Goal: Task Accomplishment & Management: Manage account settings

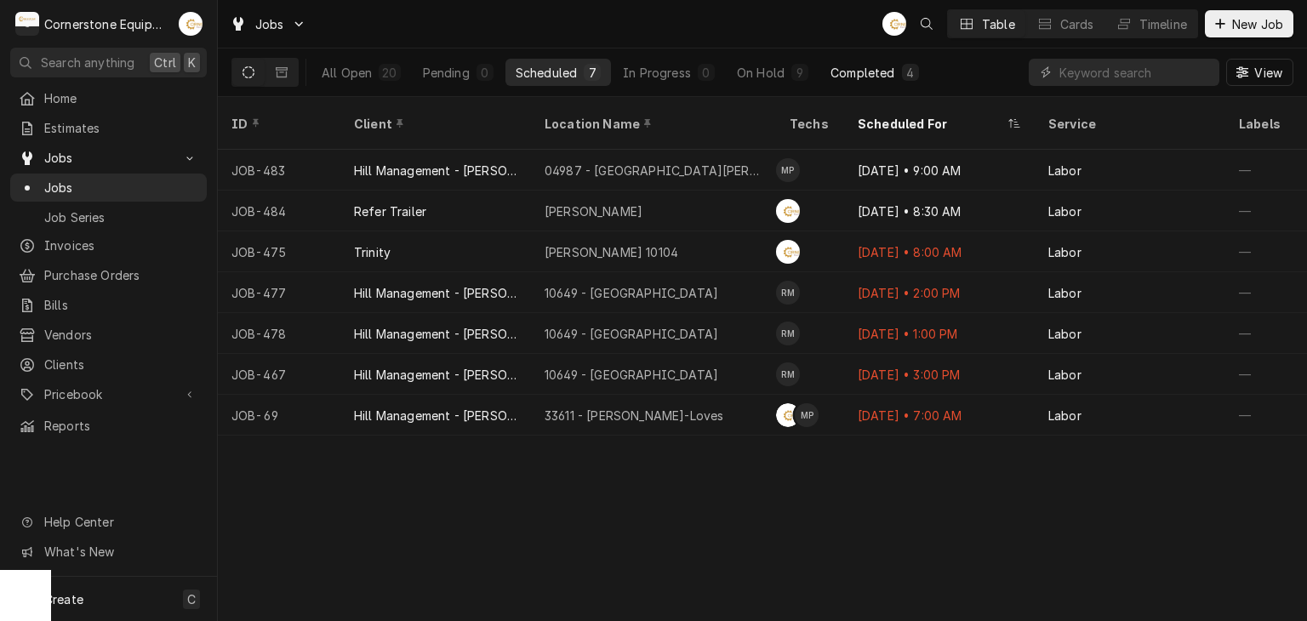
click at [855, 64] on div "Completed" at bounding box center [863, 73] width 64 height 18
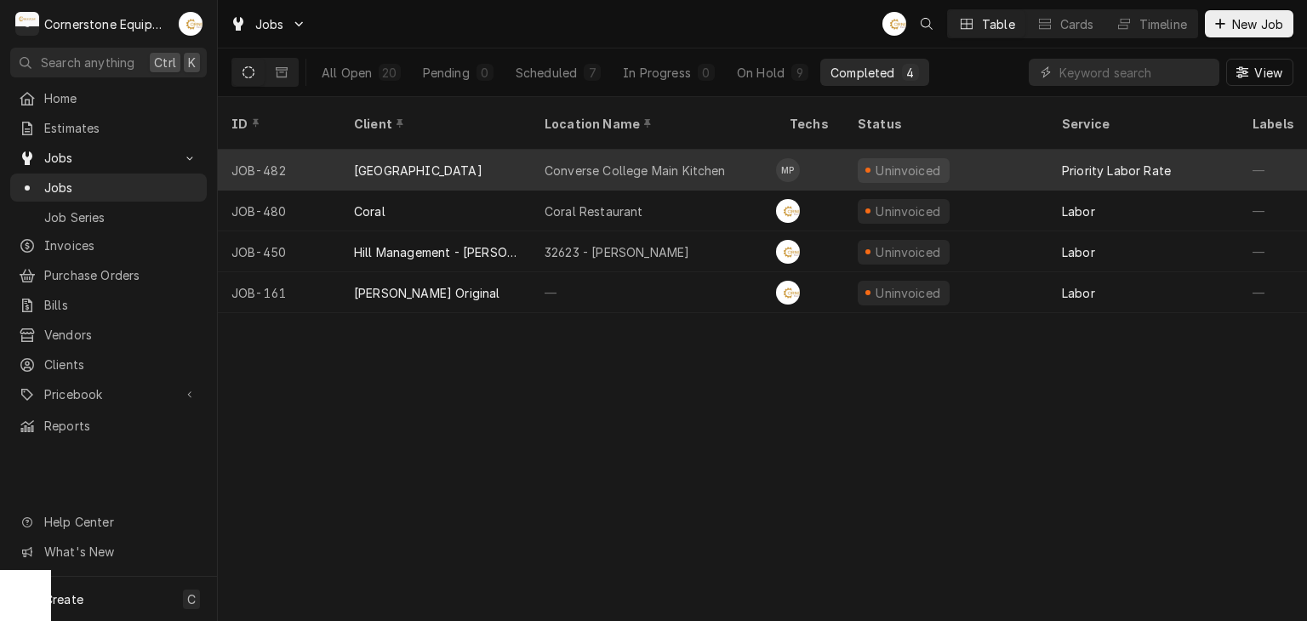
click at [621, 162] on div "Converse College Main Kitchen" at bounding box center [635, 171] width 181 height 18
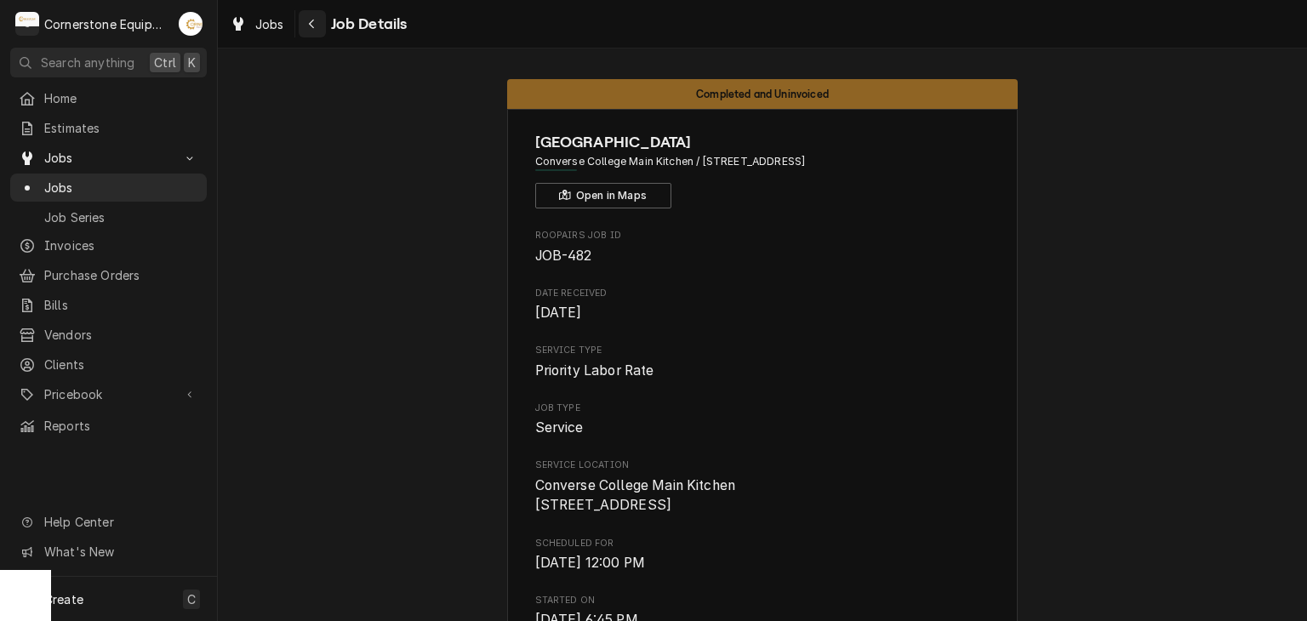
click at [310, 35] on button "Navigate back" at bounding box center [312, 23] width 27 height 27
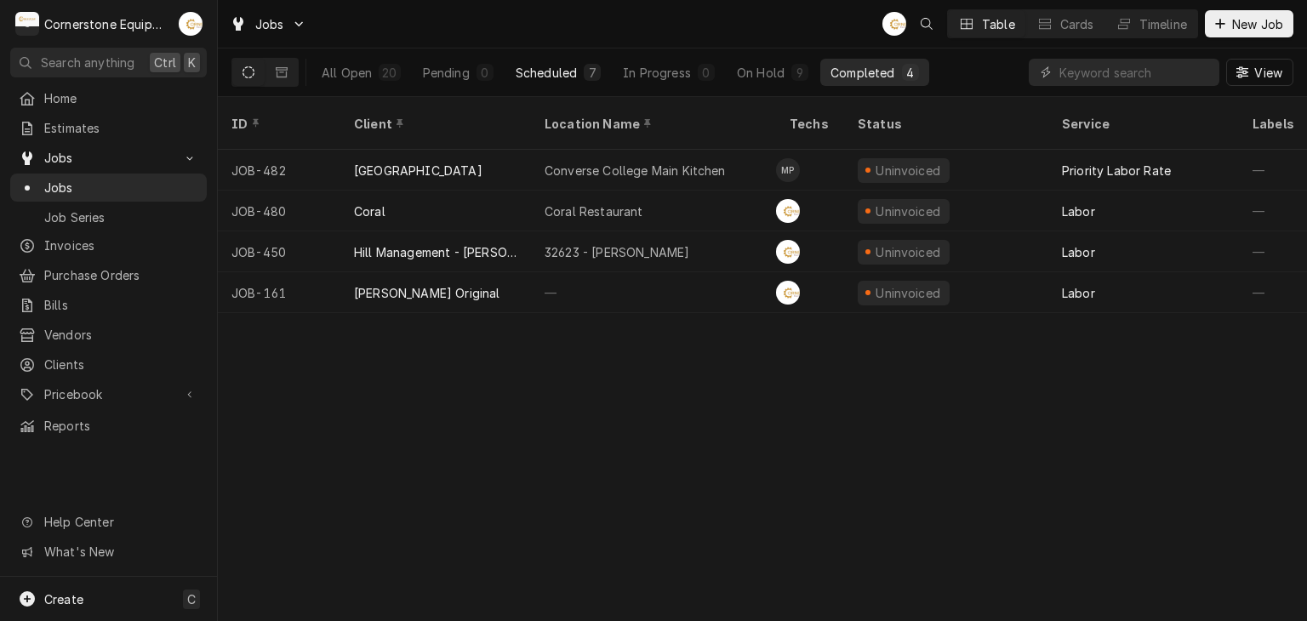
click at [541, 66] on div "Scheduled" at bounding box center [546, 73] width 61 height 18
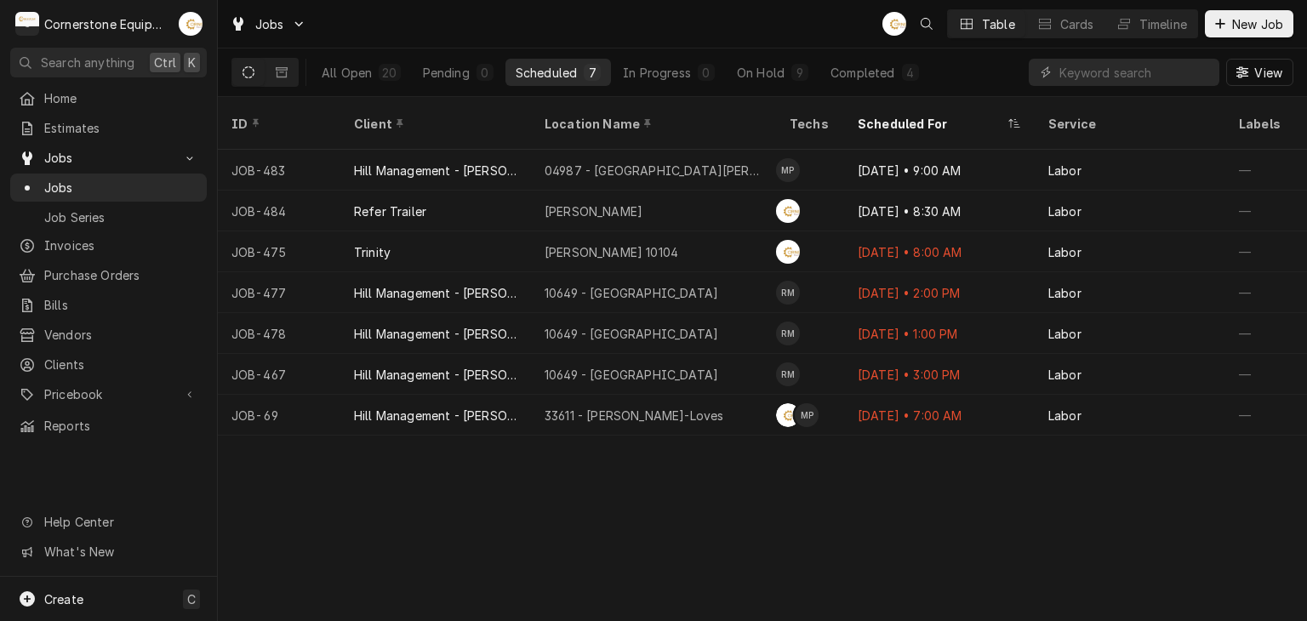
click at [884, 52] on div "All Open 20 Pending 0 Scheduled 7 In Progress 0 On Hold 9 Completed 4" at bounding box center [621, 73] width 618 height 48
drag, startPoint x: 855, startPoint y: 106, endPoint x: 853, endPoint y: 71, distance: 34.1
click at [855, 106] on div "Scheduled For" at bounding box center [940, 123] width 184 height 46
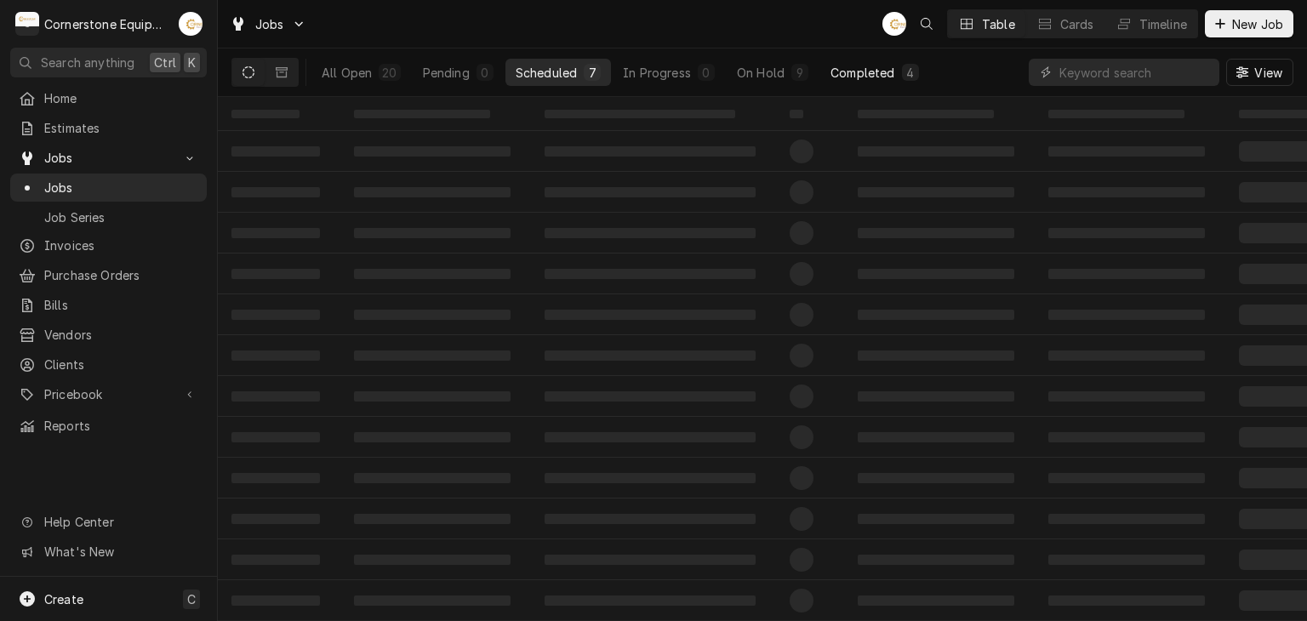
click at [853, 71] on div "Completed" at bounding box center [863, 73] width 64 height 18
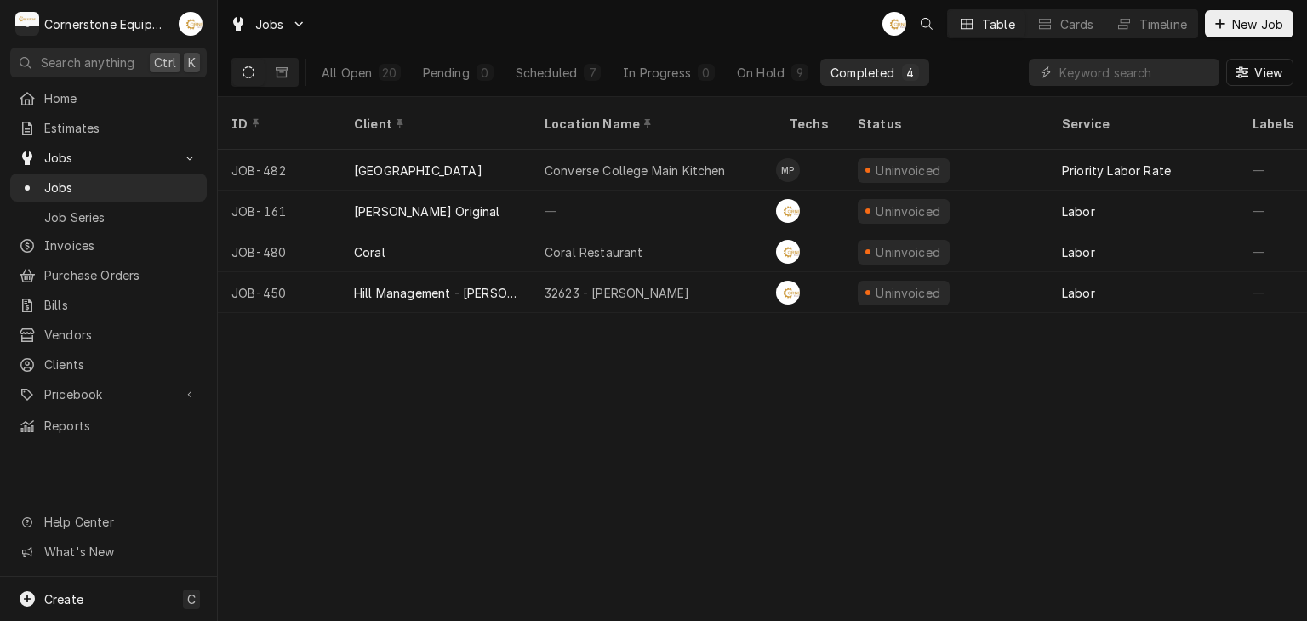
click at [263, 71] on button "Dynamic Content Wrapper" at bounding box center [248, 72] width 32 height 27
click at [286, 73] on icon "Dynamic Content Wrapper" at bounding box center [282, 72] width 12 height 10
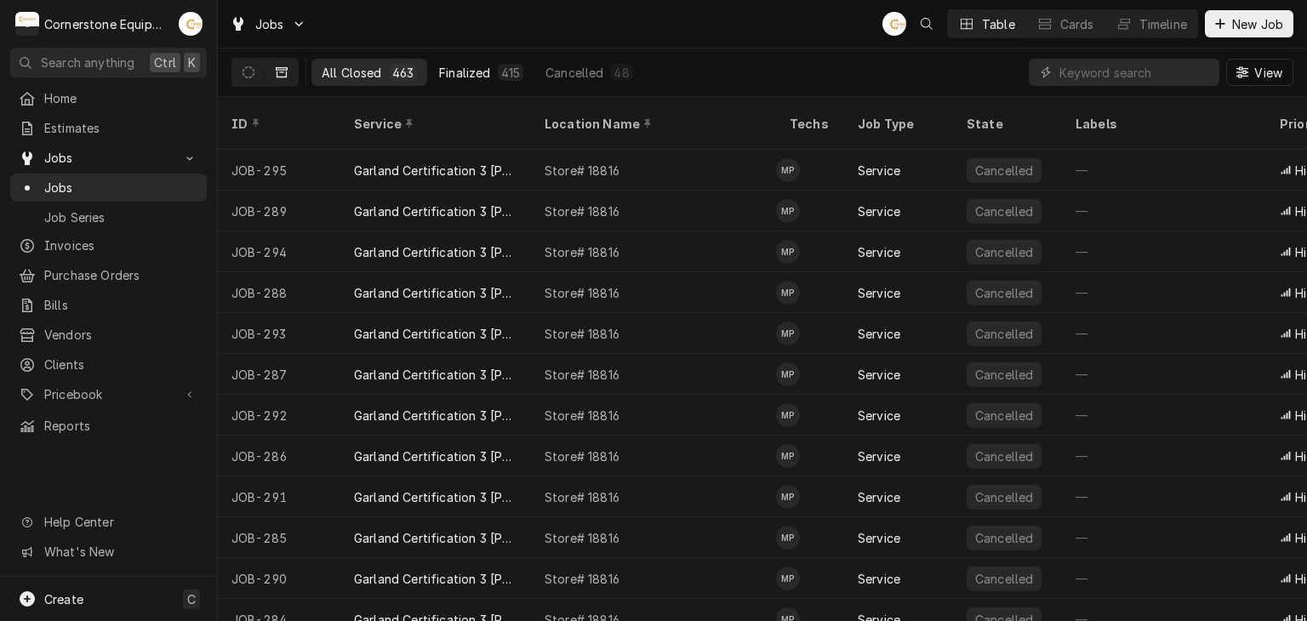
click at [490, 74] on button "Finalized 415" at bounding box center [481, 72] width 105 height 27
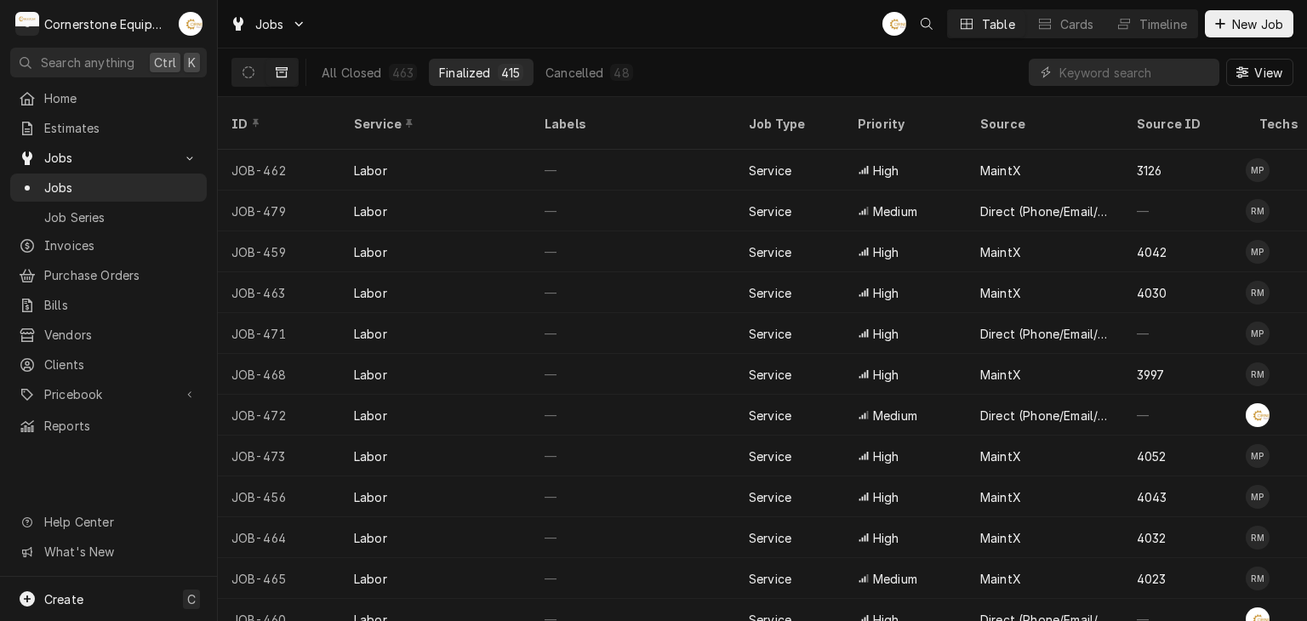
drag, startPoint x: 1140, startPoint y: 89, endPoint x: 1140, endPoint y: 77, distance: 11.9
click at [1140, 87] on div "View" at bounding box center [1161, 73] width 265 height 48
click at [1140, 75] on input "Dynamic Content Wrapper" at bounding box center [1136, 72] width 152 height 27
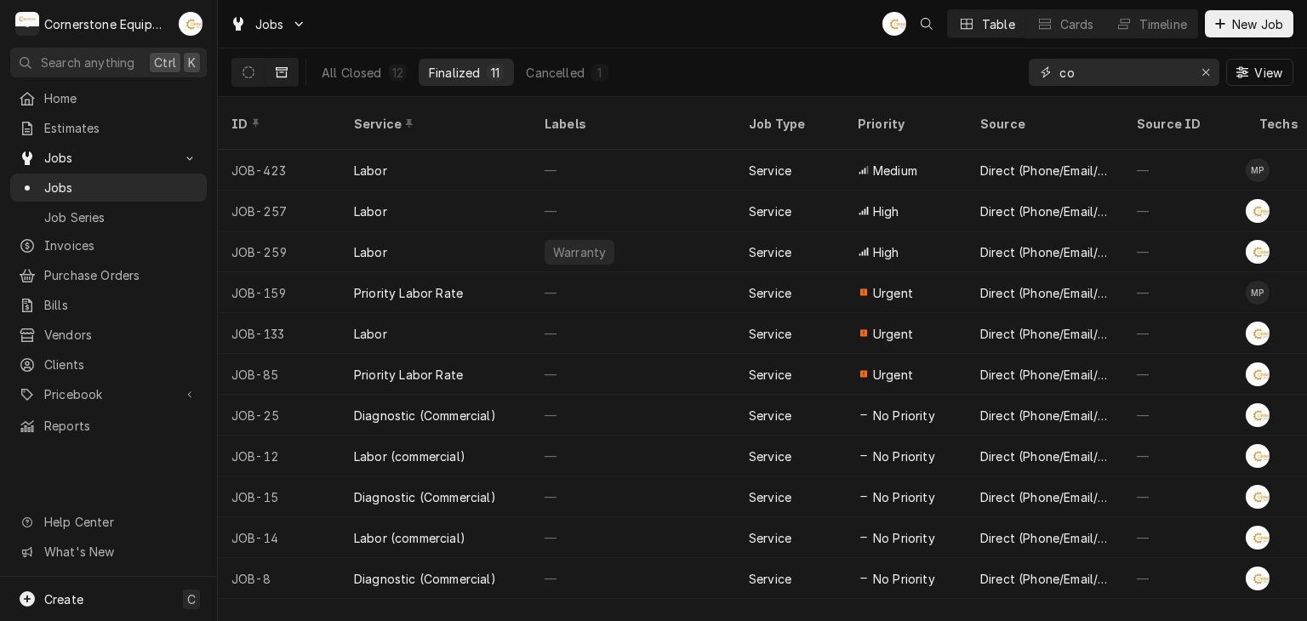
type input "c"
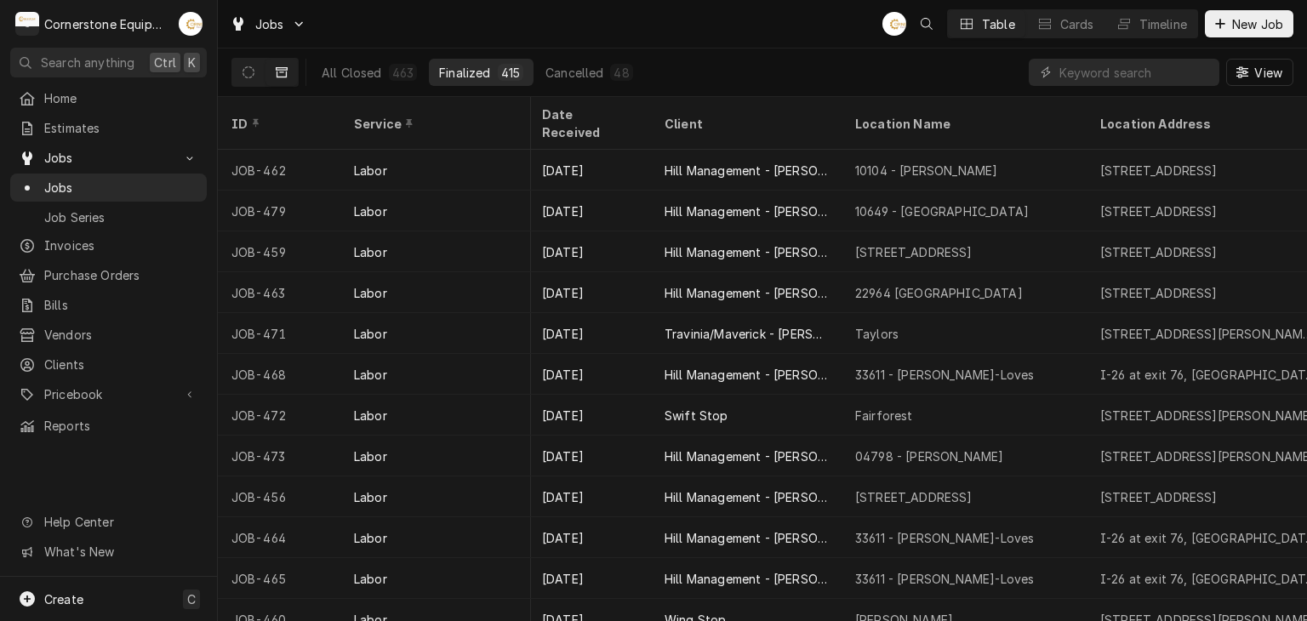
scroll to position [0, 852]
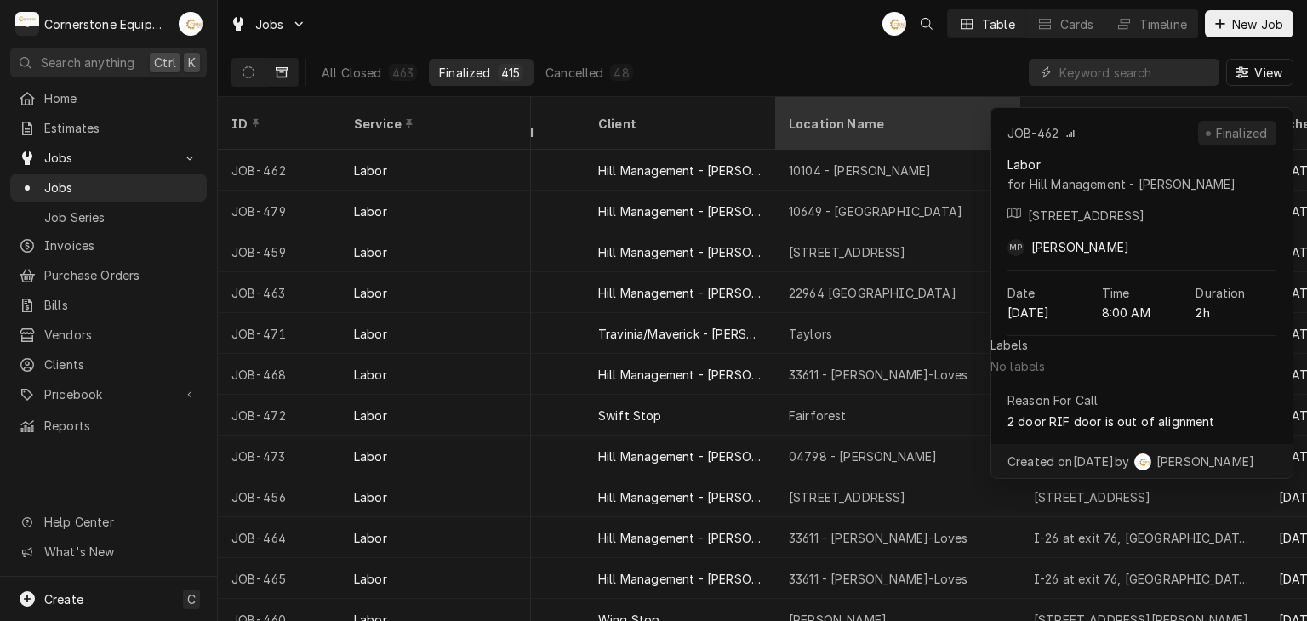
click at [888, 105] on div "Location Name" at bounding box center [898, 123] width 238 height 46
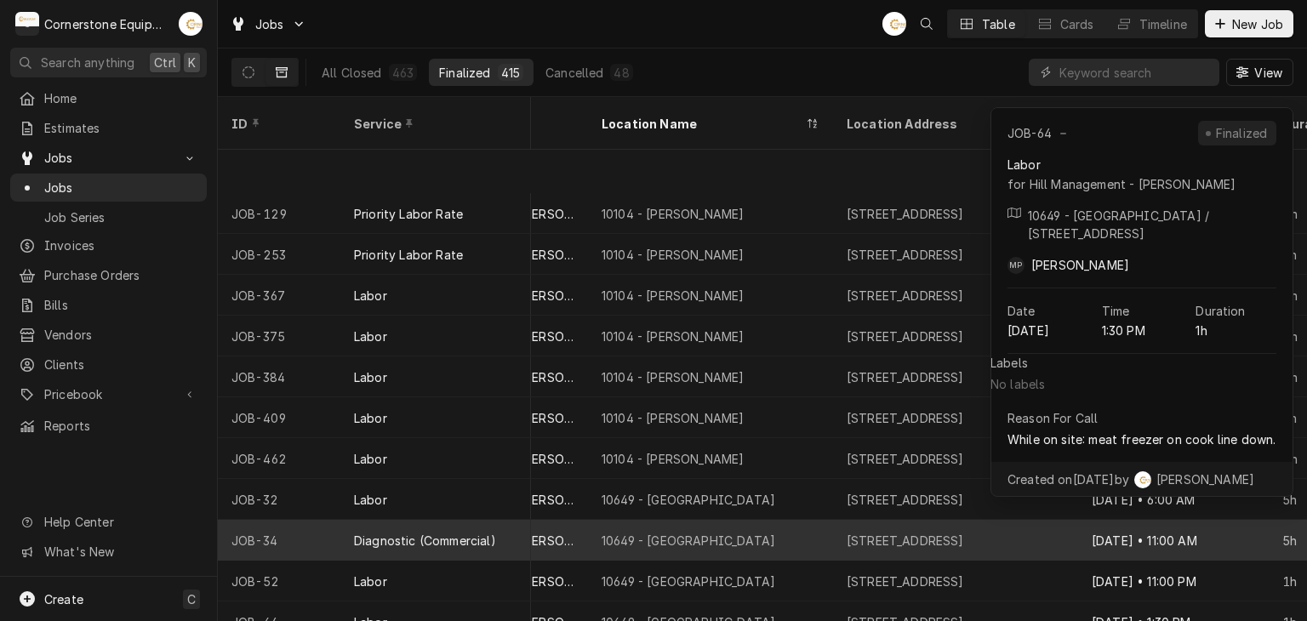
scroll to position [2667, 1039]
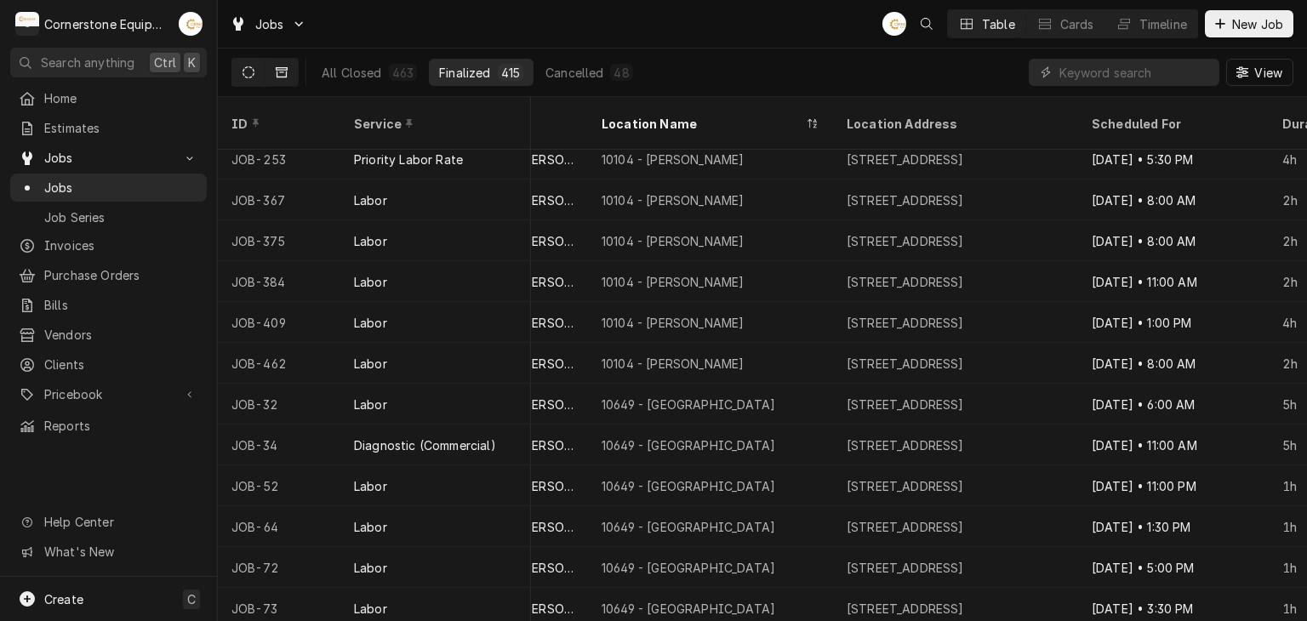
click at [245, 64] on button "Dynamic Content Wrapper" at bounding box center [248, 72] width 32 height 27
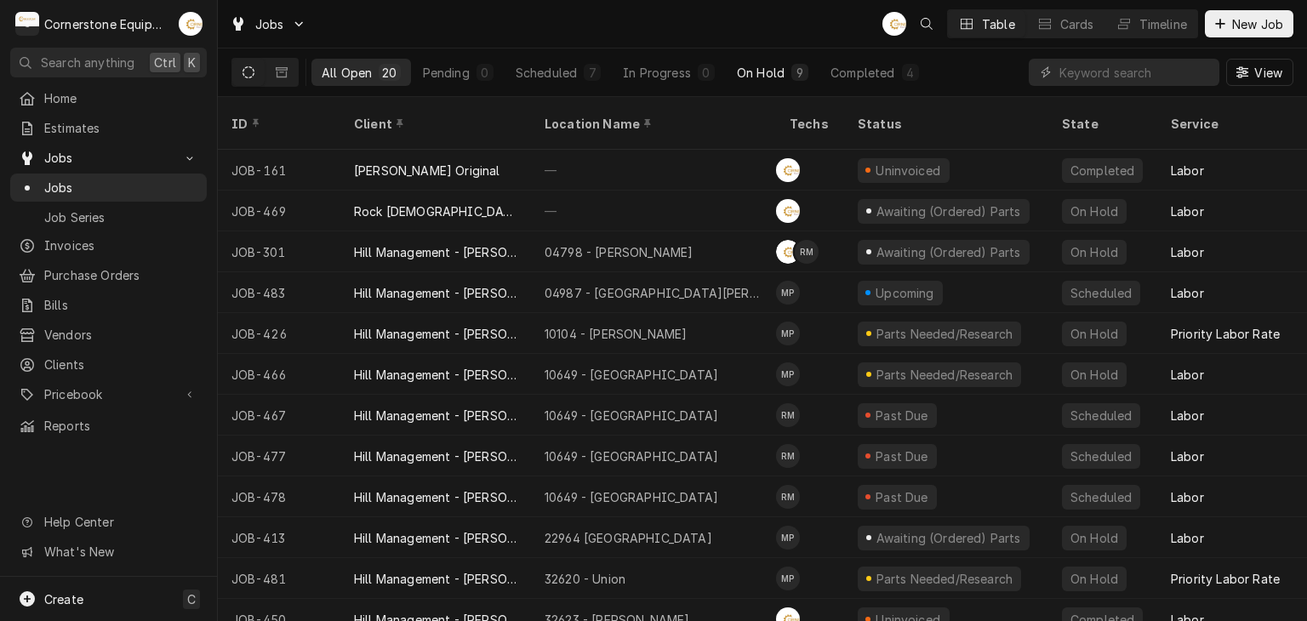
click at [749, 72] on div "On Hold" at bounding box center [761, 73] width 48 height 18
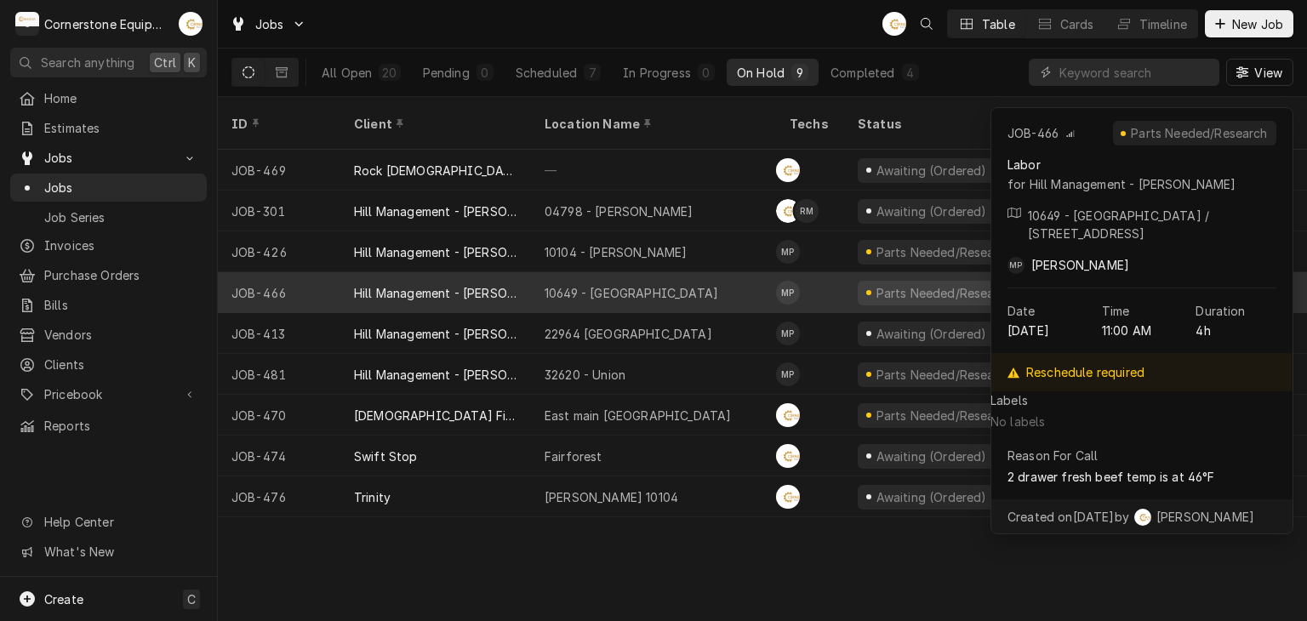
click at [660, 284] on div "10649 - [GEOGRAPHIC_DATA]" at bounding box center [632, 293] width 174 height 18
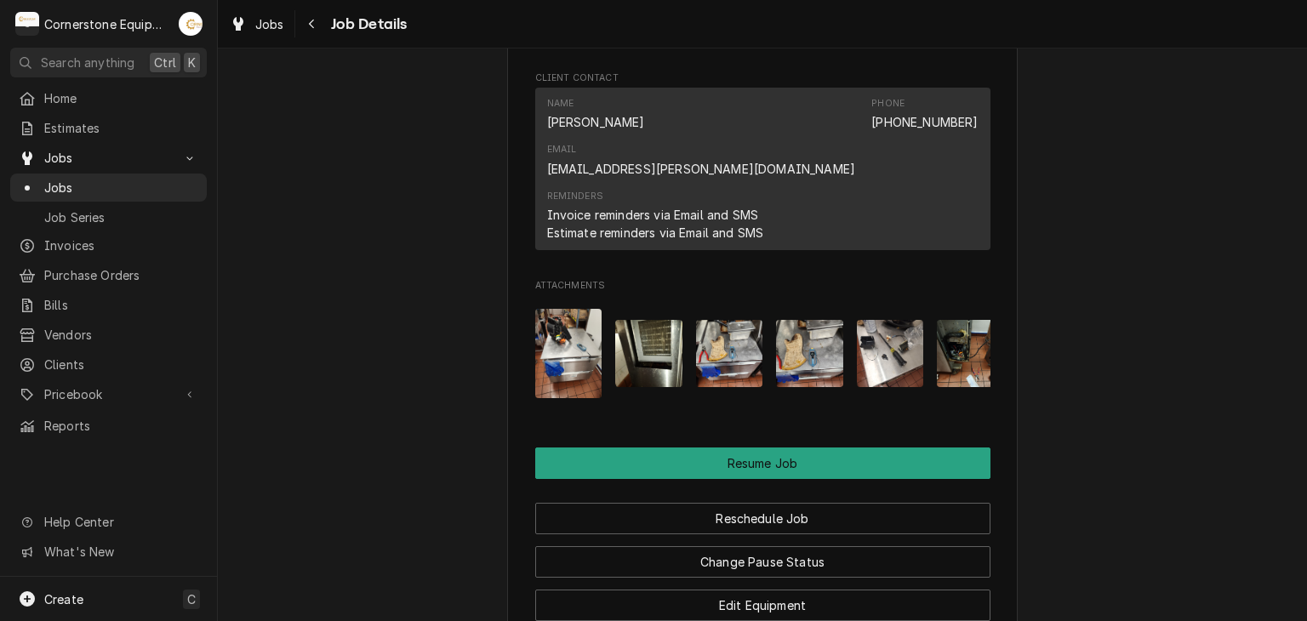
scroll to position [2009, 0]
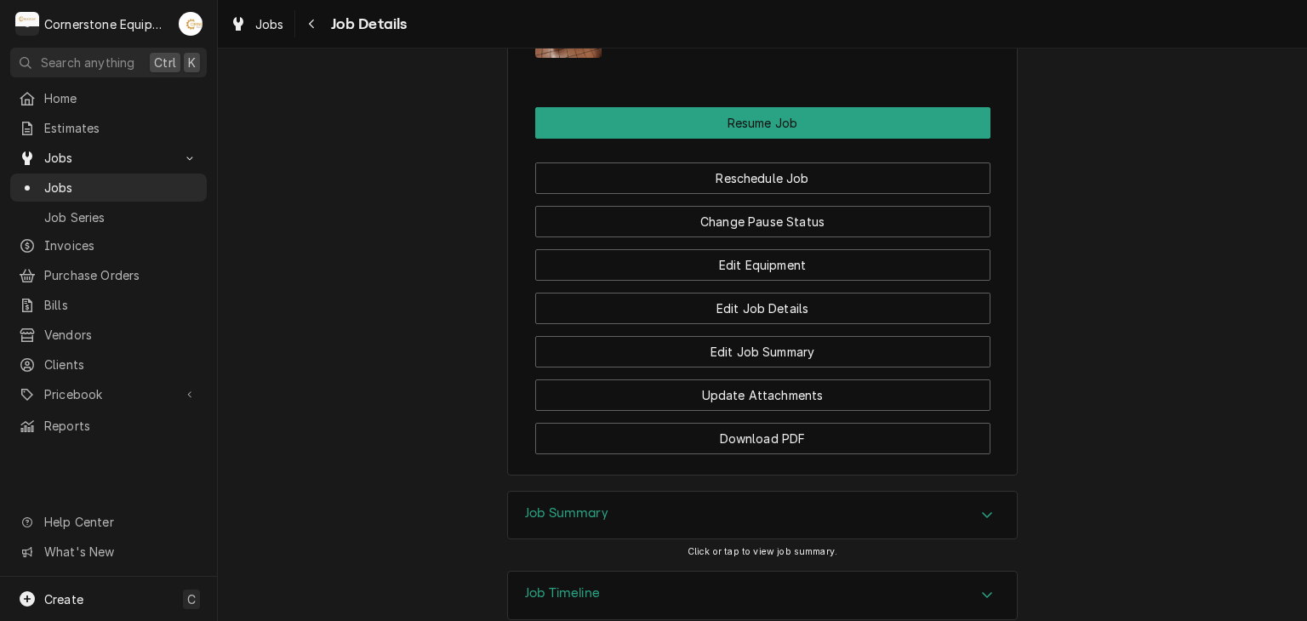
click at [637, 492] on div "Job Summary" at bounding box center [762, 516] width 509 height 48
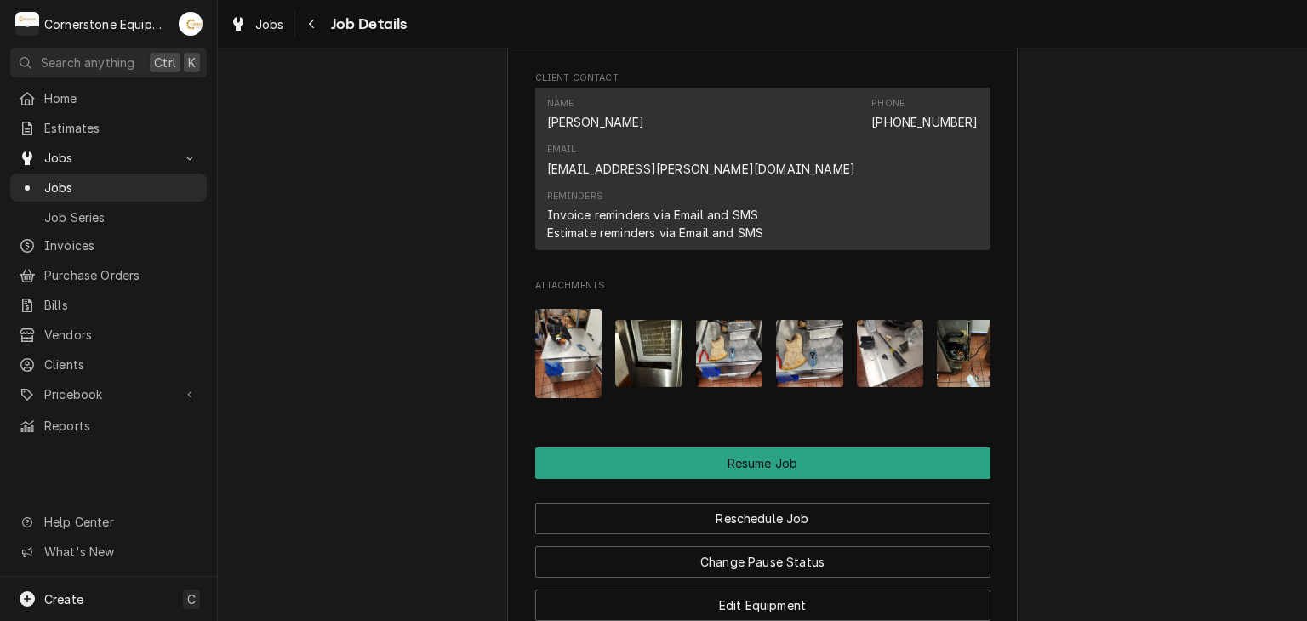
click at [650, 320] on img "Attachments" at bounding box center [648, 353] width 67 height 67
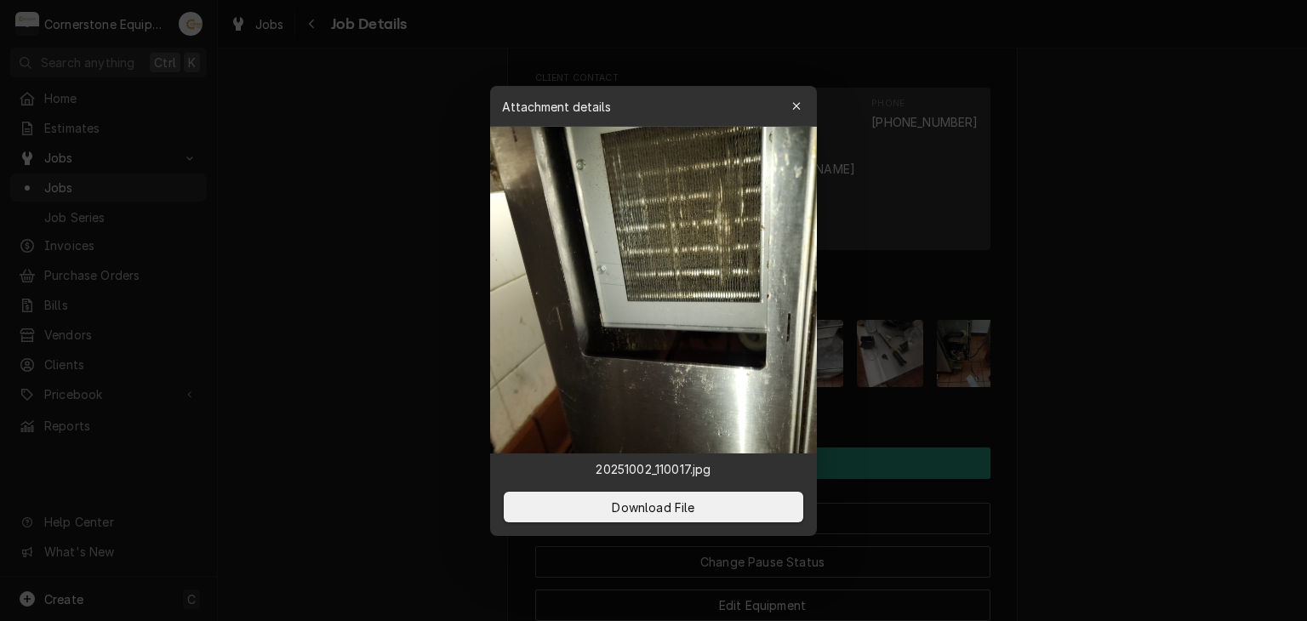
click at [795, 89] on div "Attachment details Close" at bounding box center [653, 106] width 327 height 41
click at [793, 98] on div "button" at bounding box center [796, 106] width 17 height 17
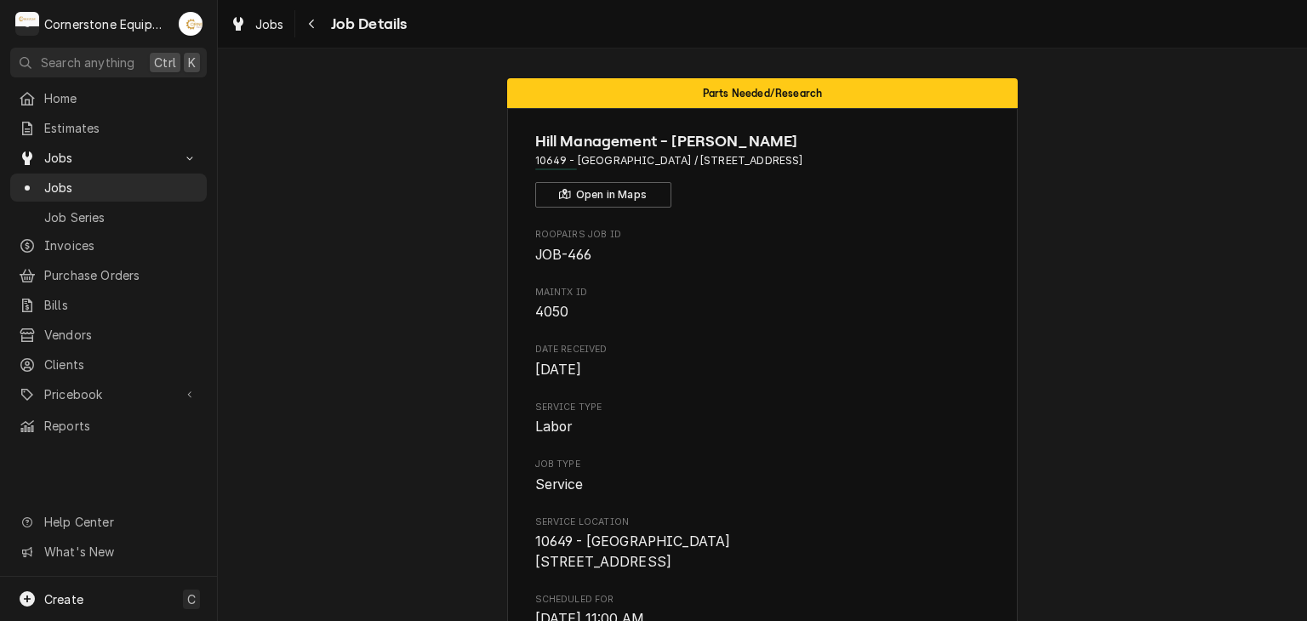
scroll to position [0, 0]
click at [316, 14] on button "Navigate back" at bounding box center [312, 23] width 27 height 27
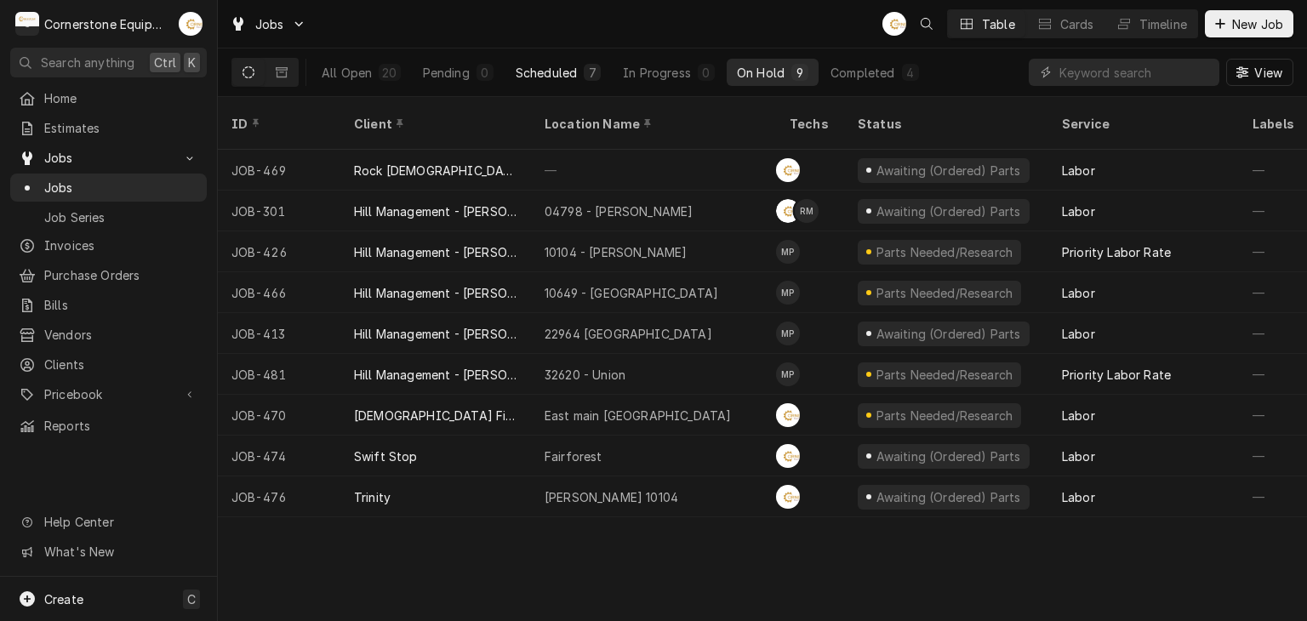
click at [517, 66] on div "Scheduled" at bounding box center [546, 73] width 61 height 18
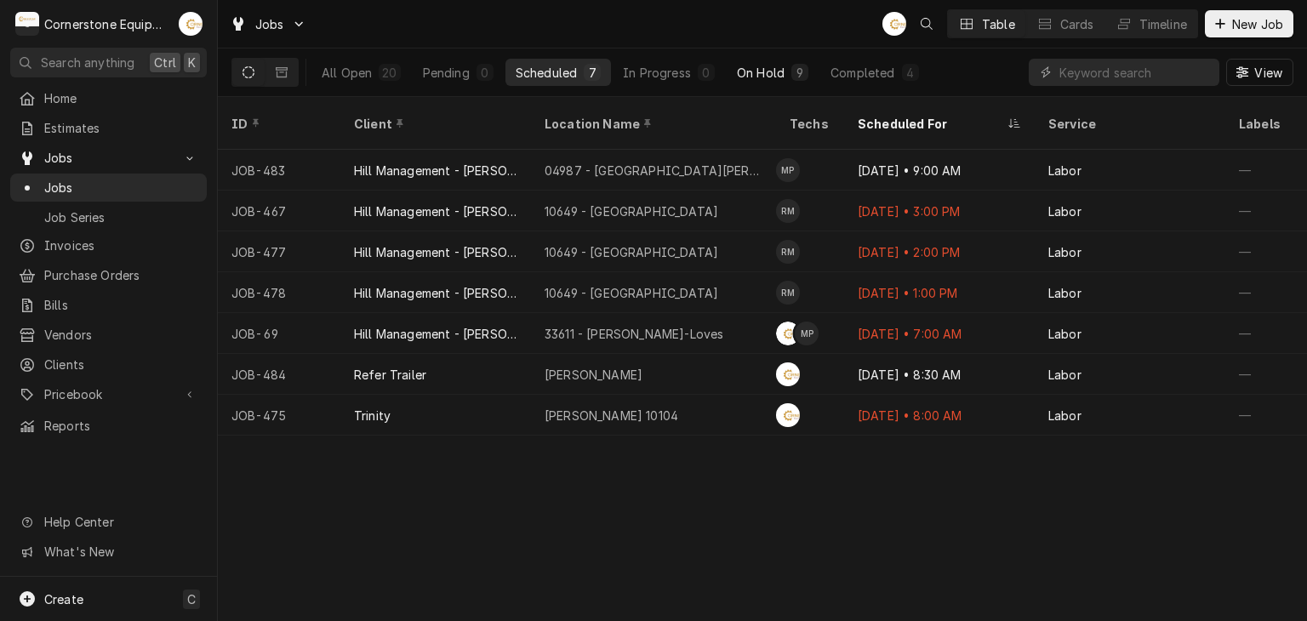
click at [741, 73] on div "On Hold" at bounding box center [761, 73] width 48 height 18
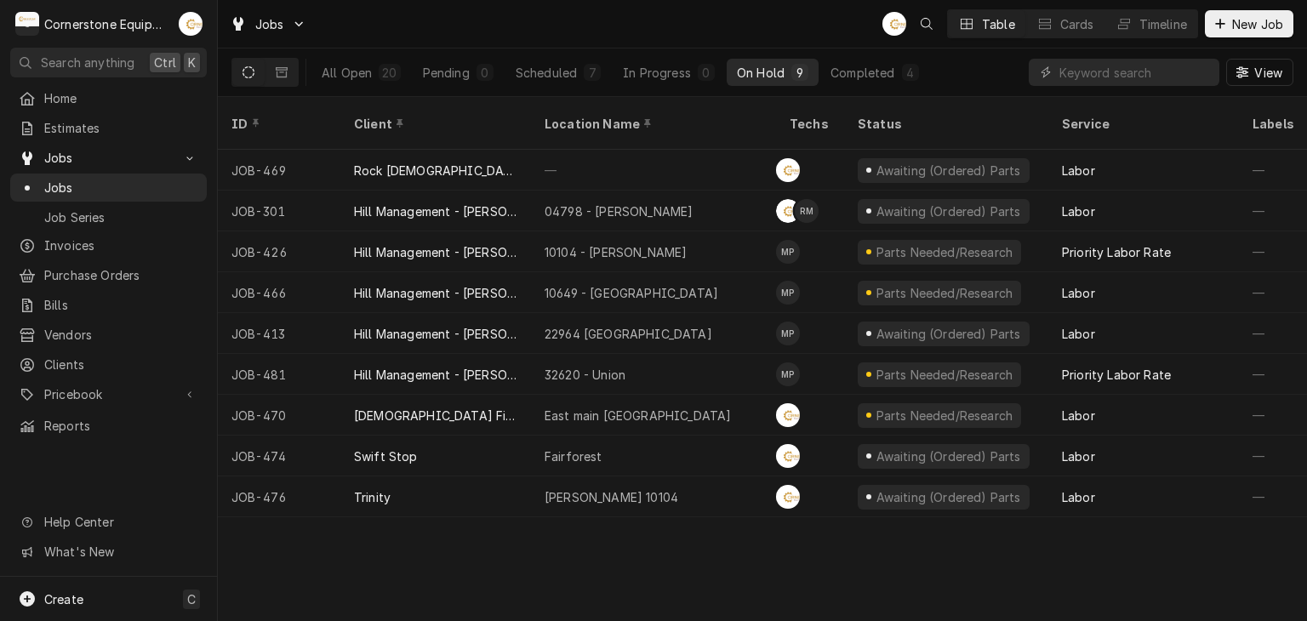
click at [555, 53] on div "All Open 20 Pending 0 Scheduled 7 In Progress 0 On Hold 9 Completed 4" at bounding box center [621, 73] width 618 height 48
click at [556, 64] on div "Scheduled" at bounding box center [546, 73] width 61 height 18
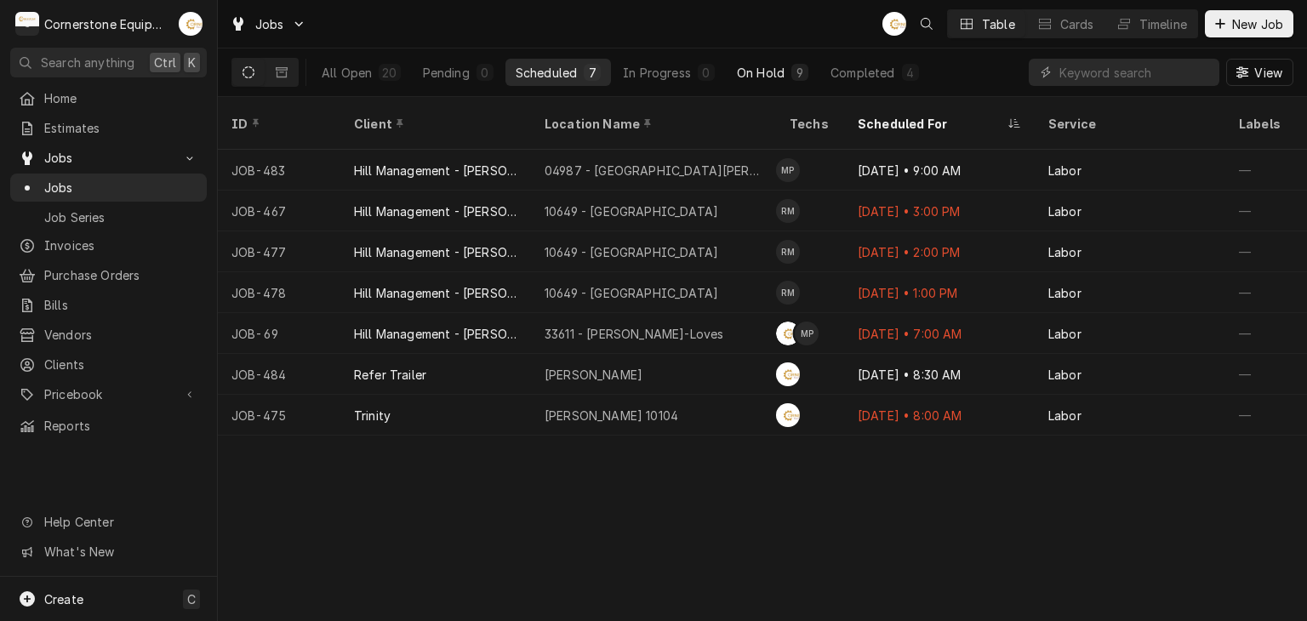
click at [763, 71] on div "On Hold" at bounding box center [761, 73] width 48 height 18
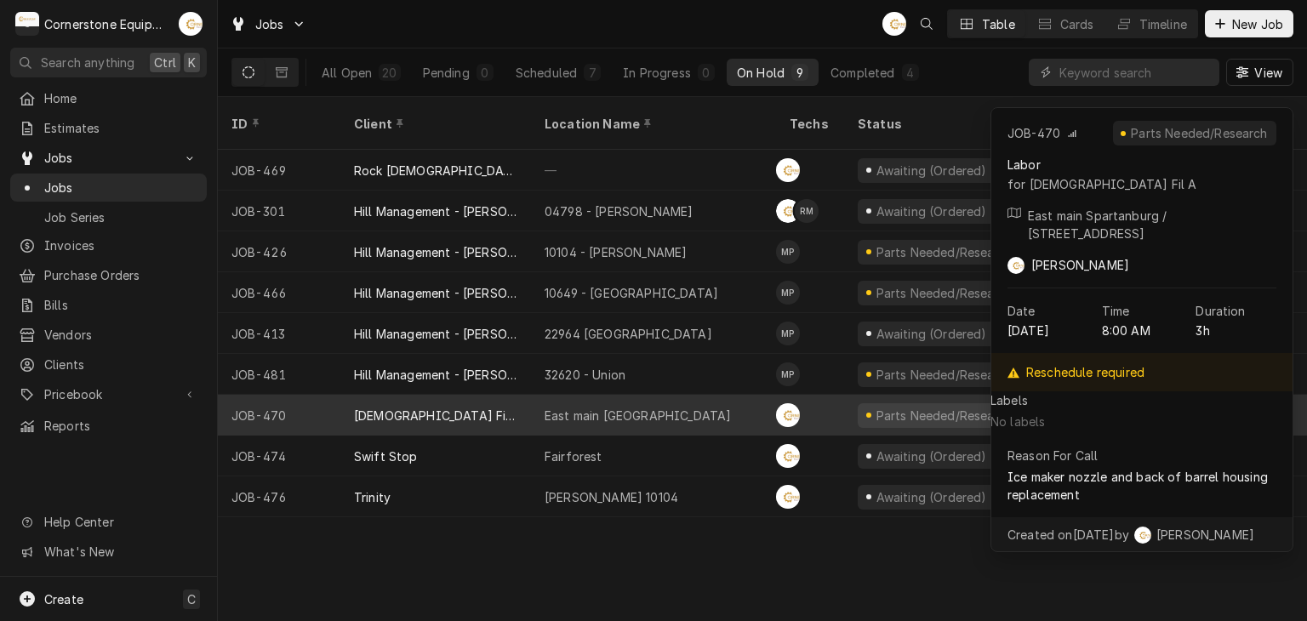
click at [596, 404] on div "East main [GEOGRAPHIC_DATA]" at bounding box center [653, 415] width 245 height 41
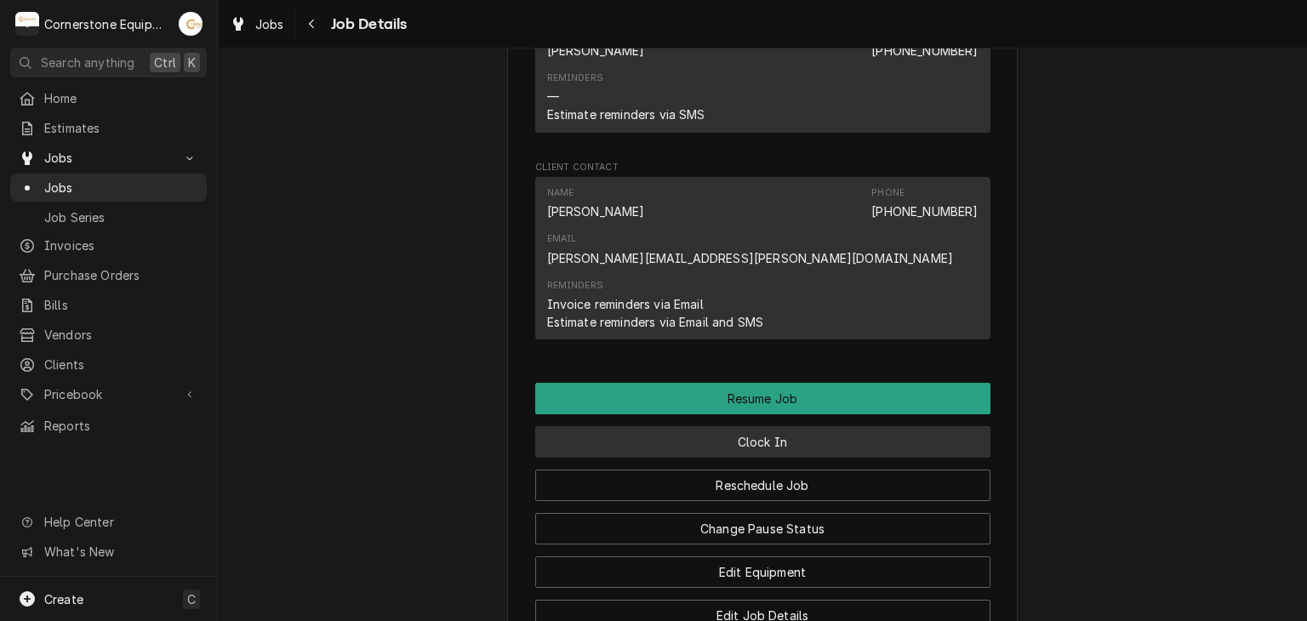
scroll to position [1884, 0]
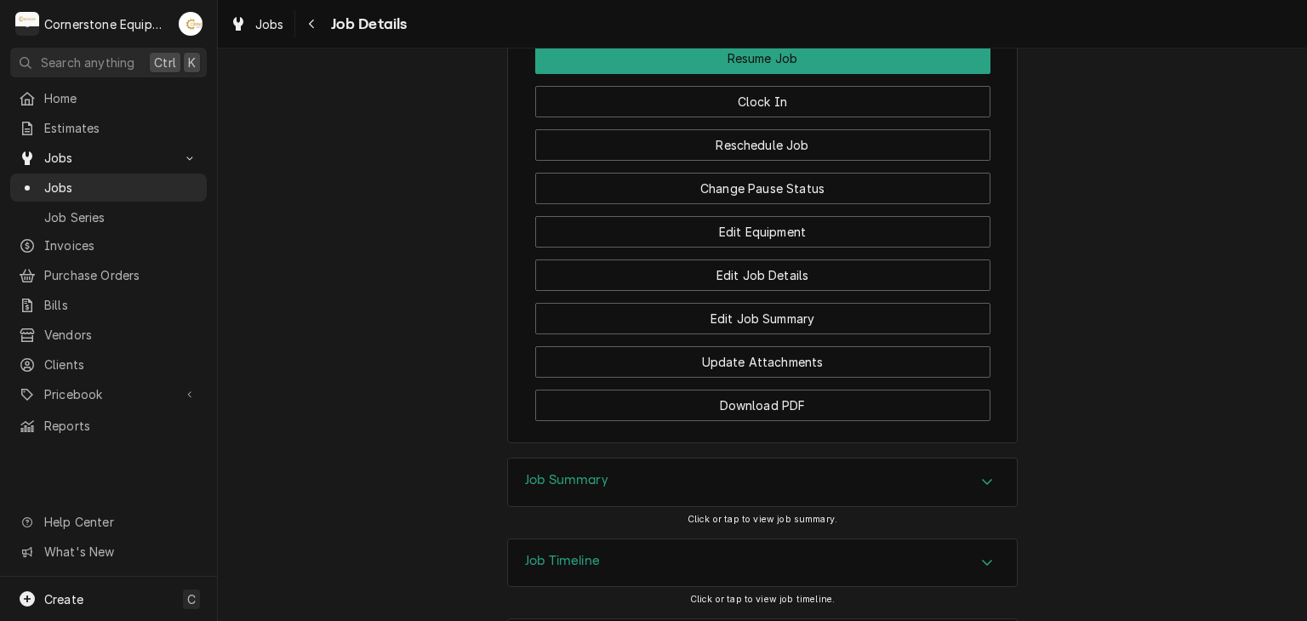
click at [635, 459] on div "Job Summary" at bounding box center [762, 483] width 509 height 48
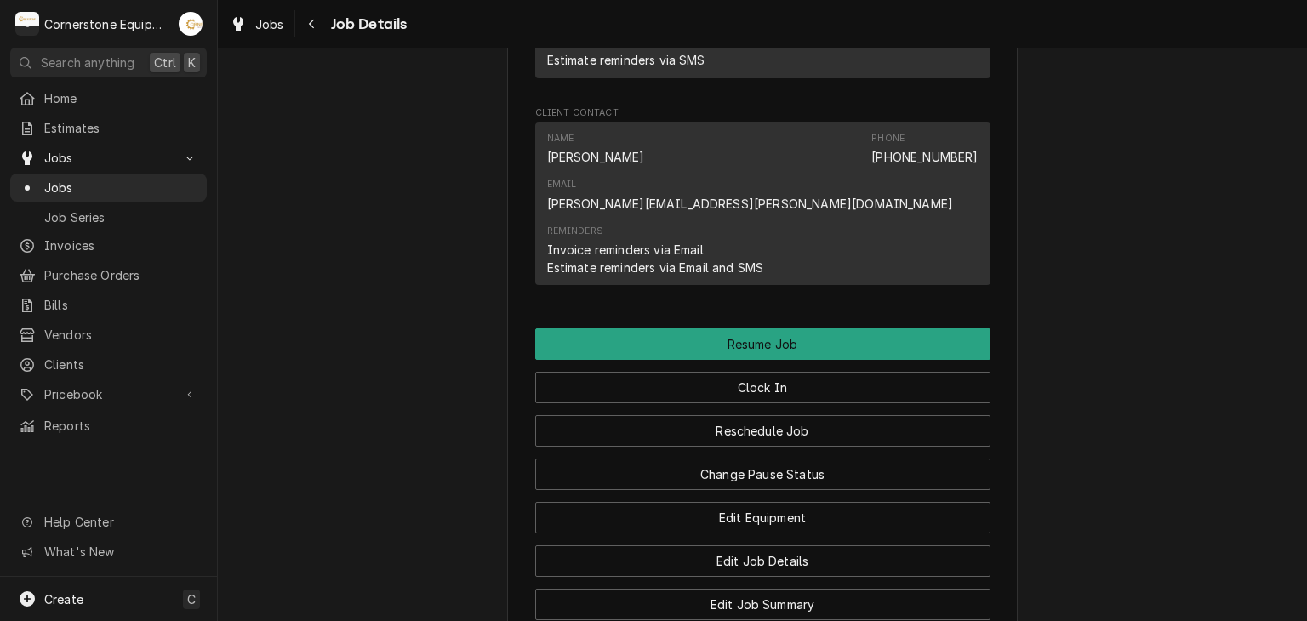
scroll to position [1657, 0]
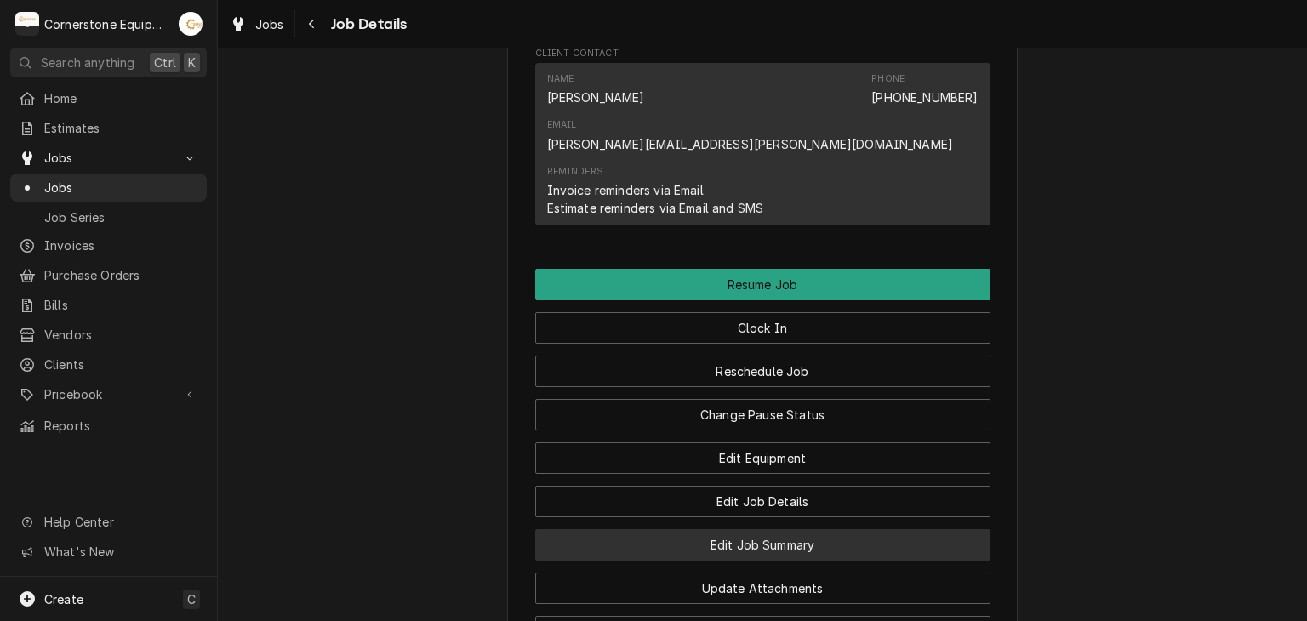
click at [691, 529] on button "Edit Job Summary" at bounding box center [762, 544] width 455 height 31
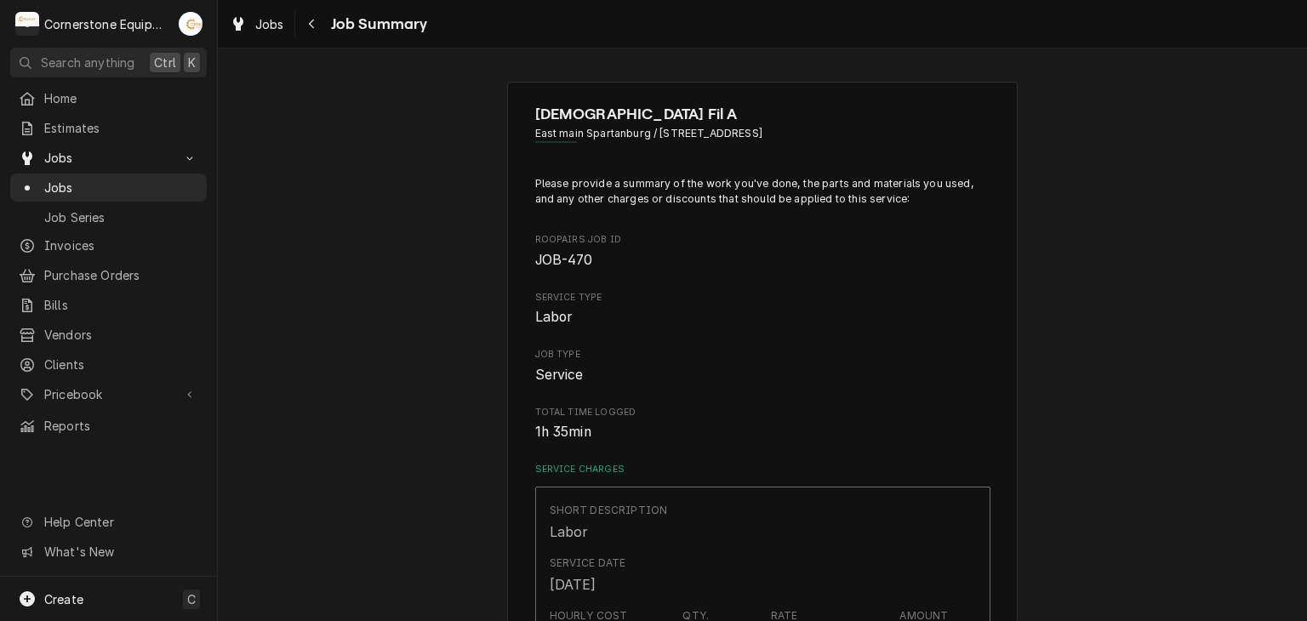
type textarea "x"
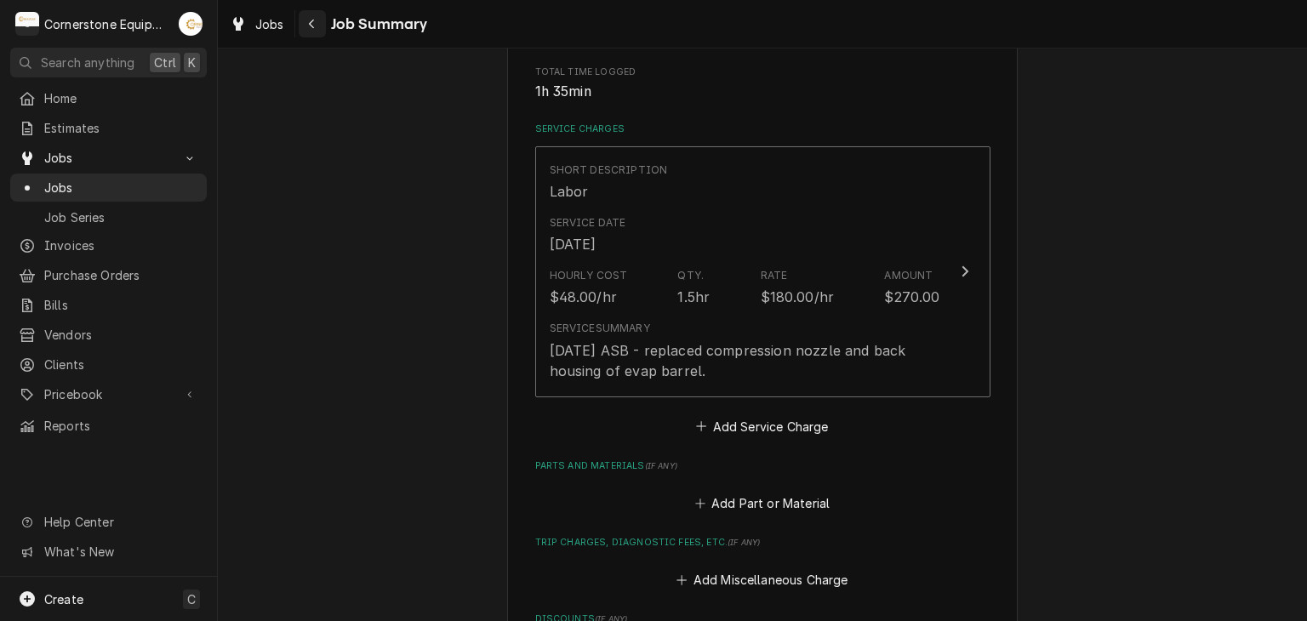
click at [322, 28] on button "Navigate back" at bounding box center [312, 23] width 27 height 27
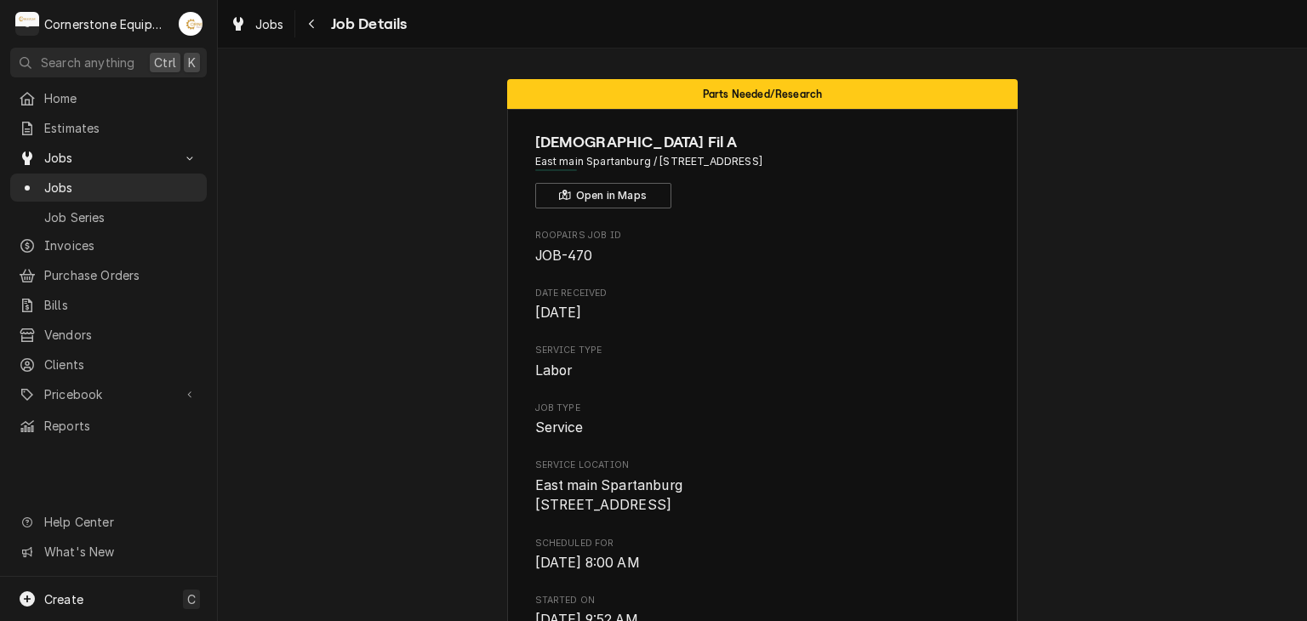
click at [322, 28] on button "Navigate back" at bounding box center [312, 23] width 27 height 27
